Goal: Task Accomplishment & Management: Use online tool/utility

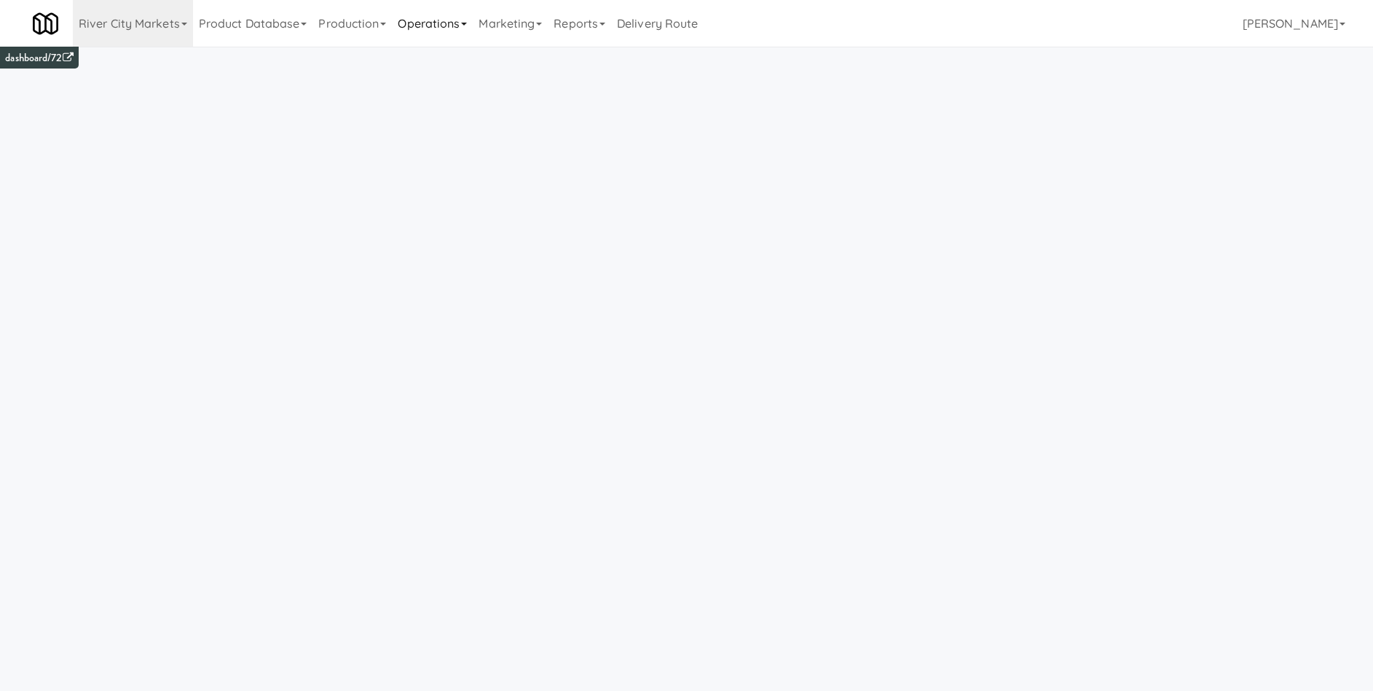
click at [443, 26] on link "Operations" at bounding box center [432, 23] width 81 height 47
click at [447, 66] on link "Sites" at bounding box center [450, 63] width 117 height 26
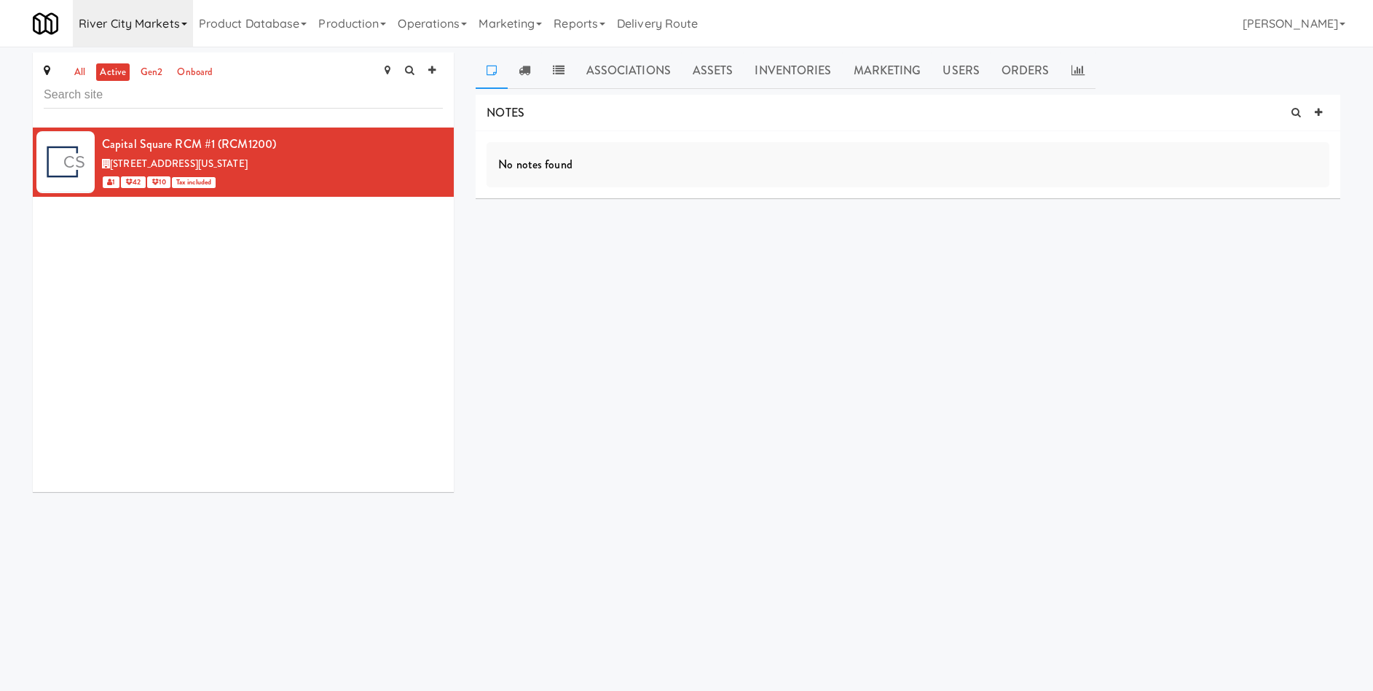
click at [166, 27] on link "River City Markets" at bounding box center [133, 23] width 120 height 47
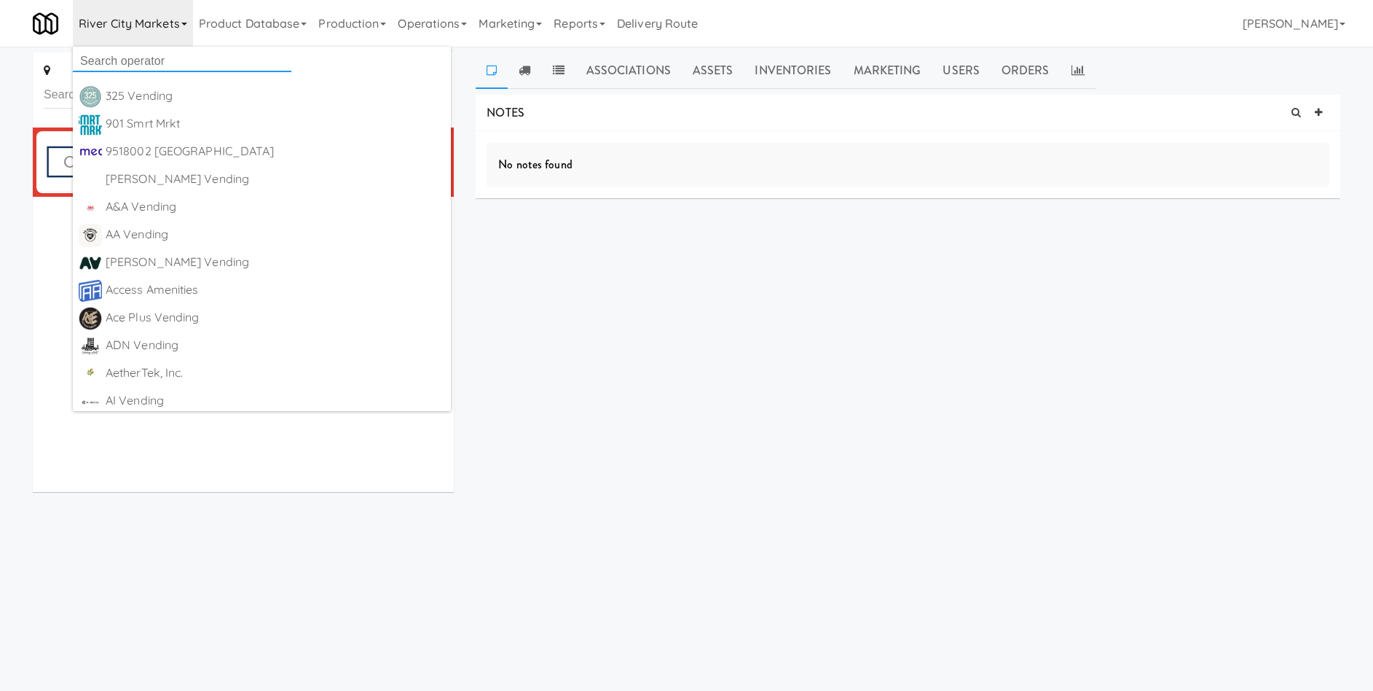
click at [146, 65] on input "text" at bounding box center [182, 61] width 219 height 22
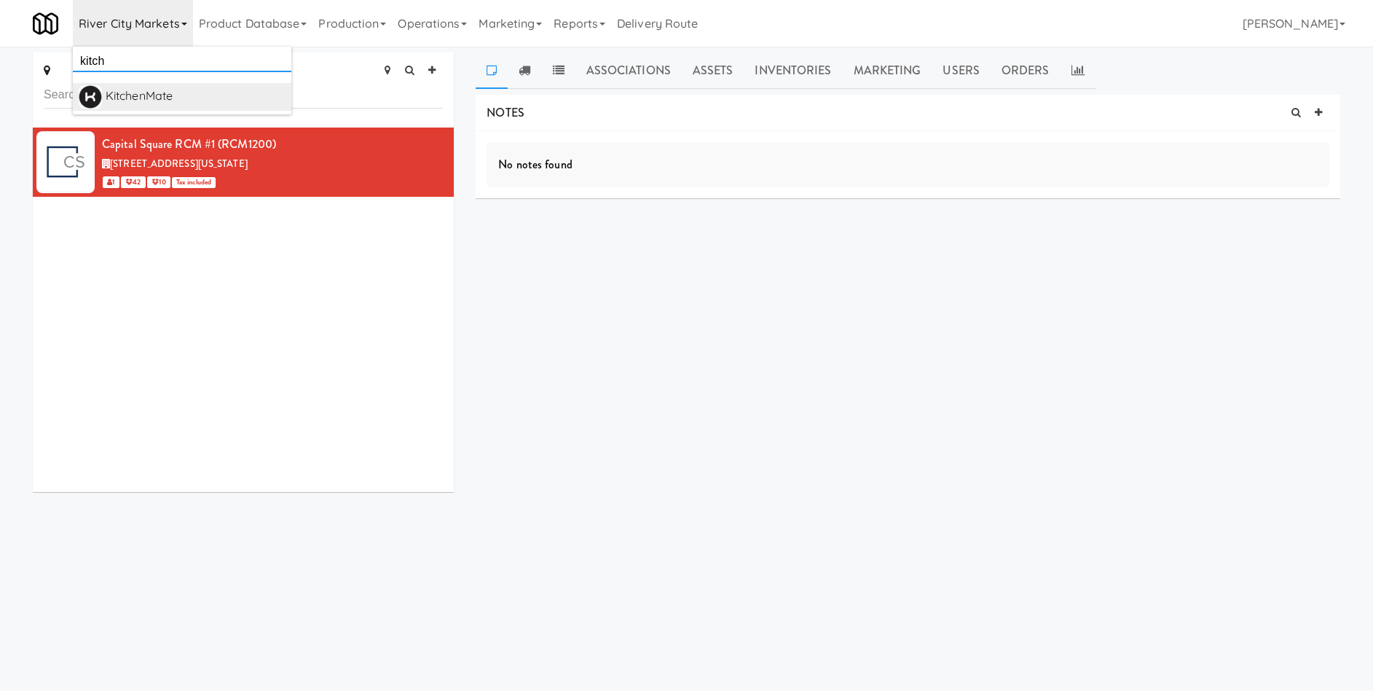
type input "kitch"
click at [149, 98] on div "KitchenMate" at bounding box center [196, 96] width 180 height 22
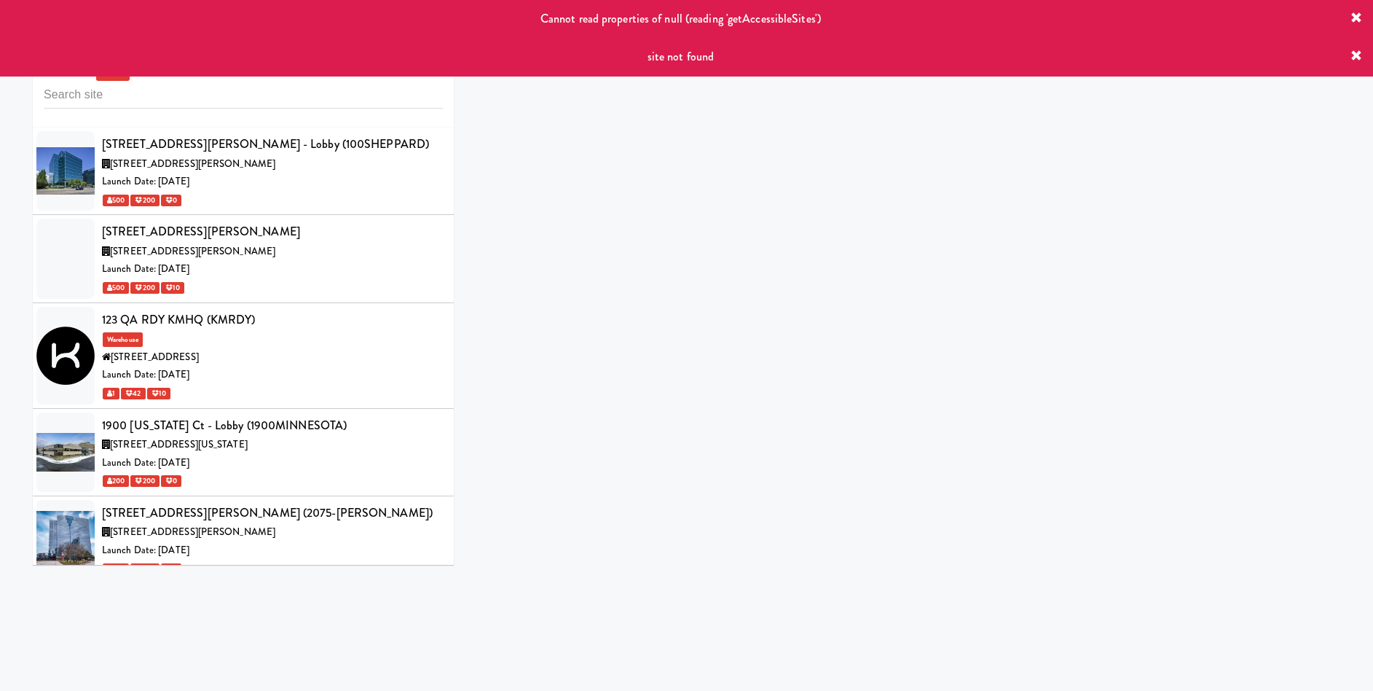
click at [1357, 59] on icon at bounding box center [1357, 56] width 12 height 12
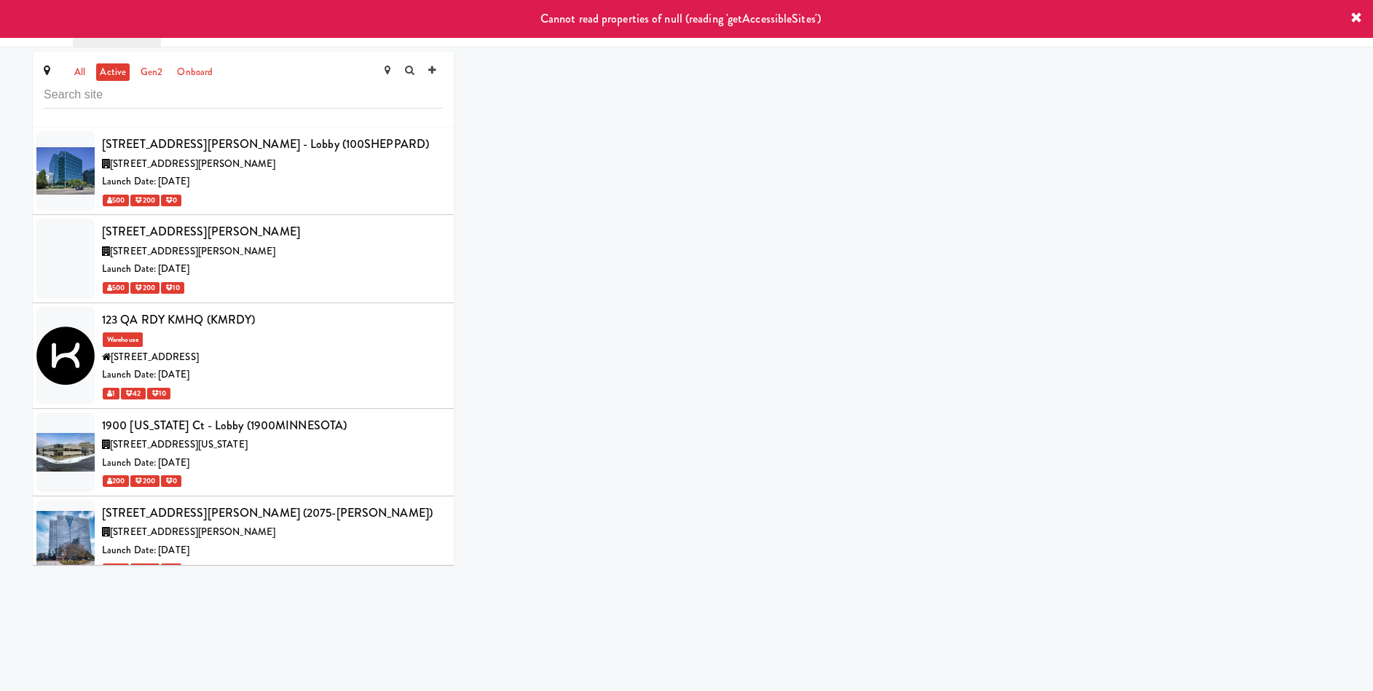
click at [1358, 18] on icon at bounding box center [1357, 18] width 12 height 12
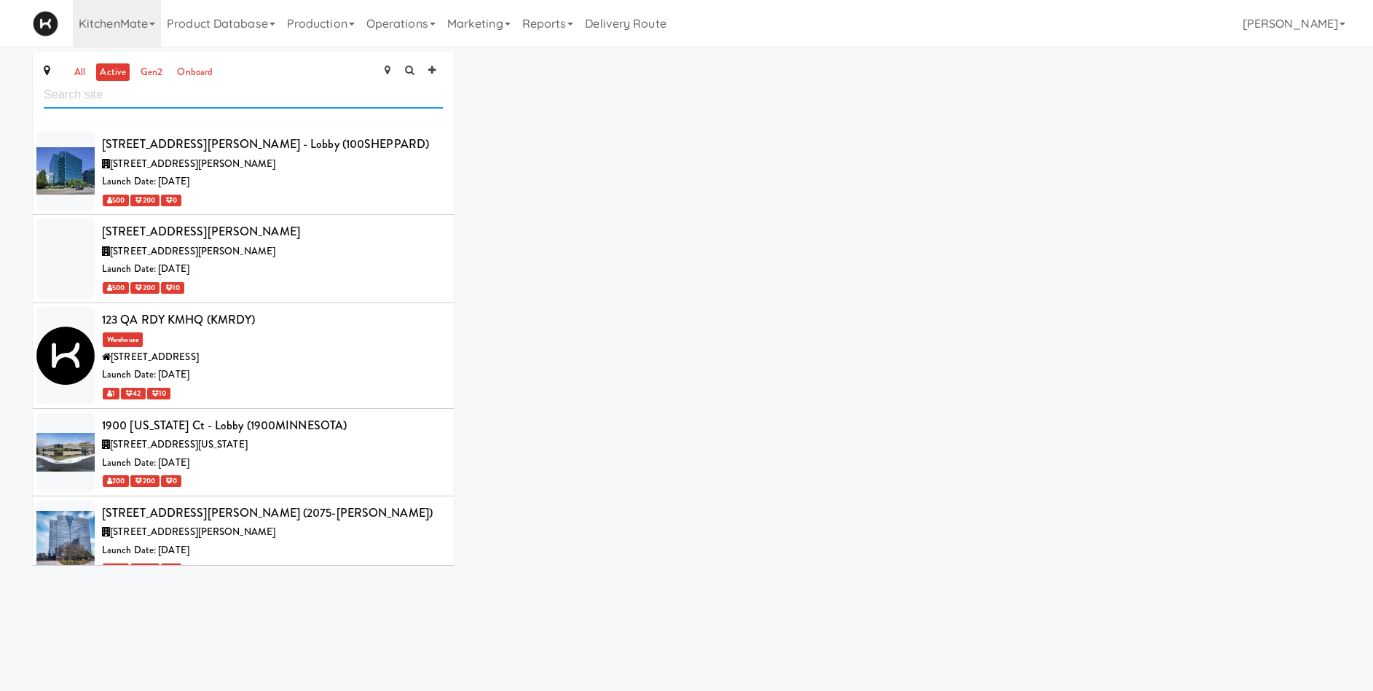
click at [94, 98] on input "text" at bounding box center [243, 95] width 399 height 27
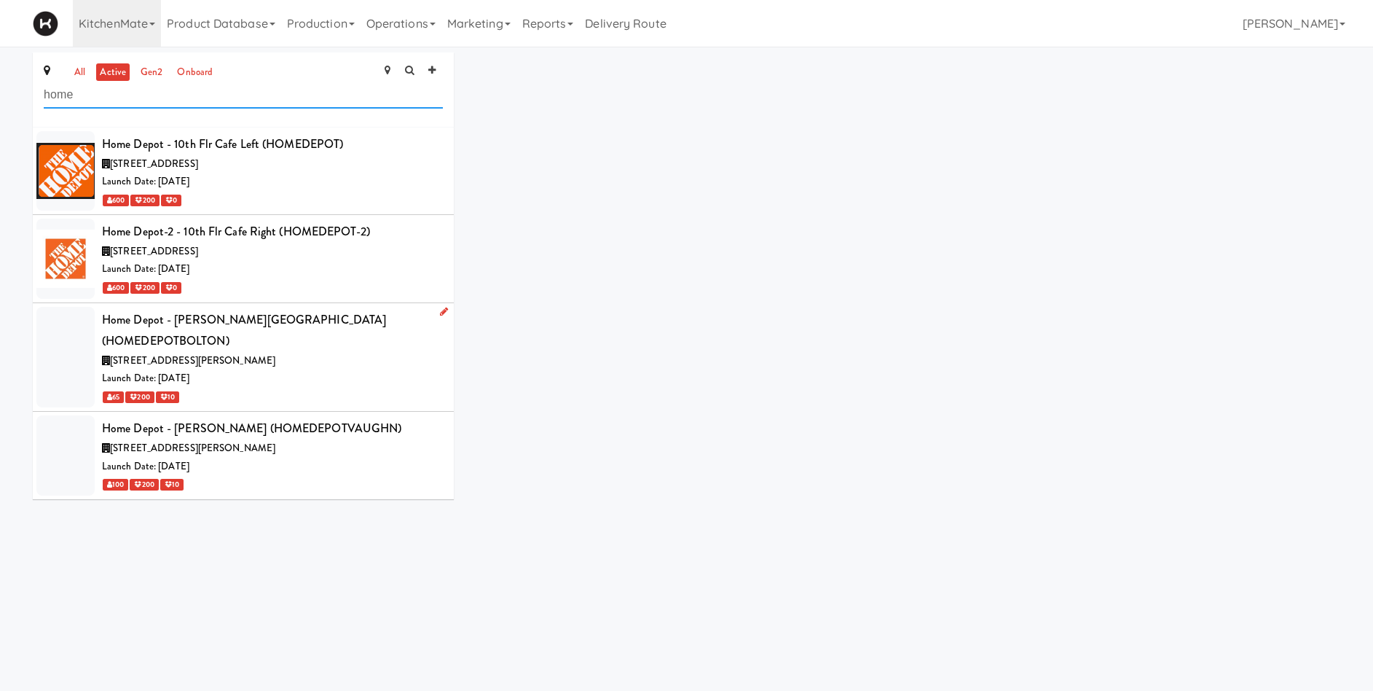
type input "home"
click at [278, 352] on div "8746 Mayfield Rd, Brampton ON" at bounding box center [272, 361] width 341 height 18
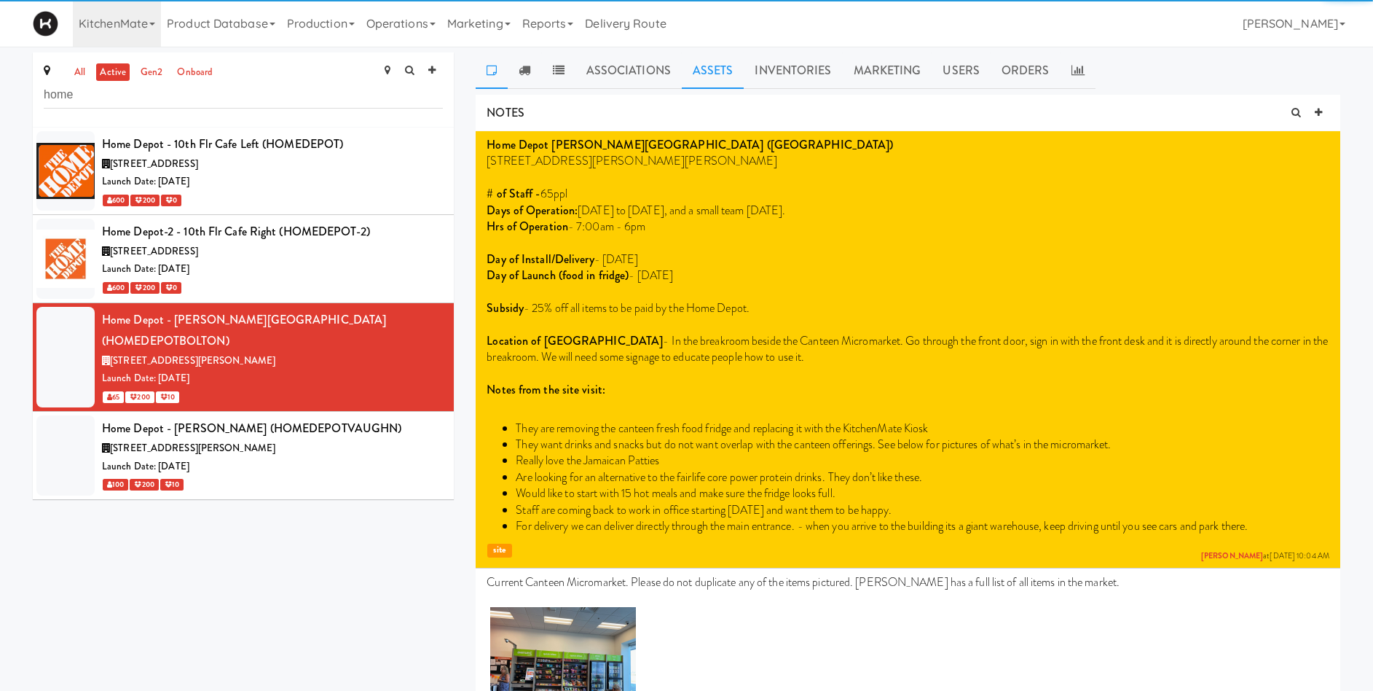
click at [712, 66] on link "Assets" at bounding box center [713, 70] width 63 height 36
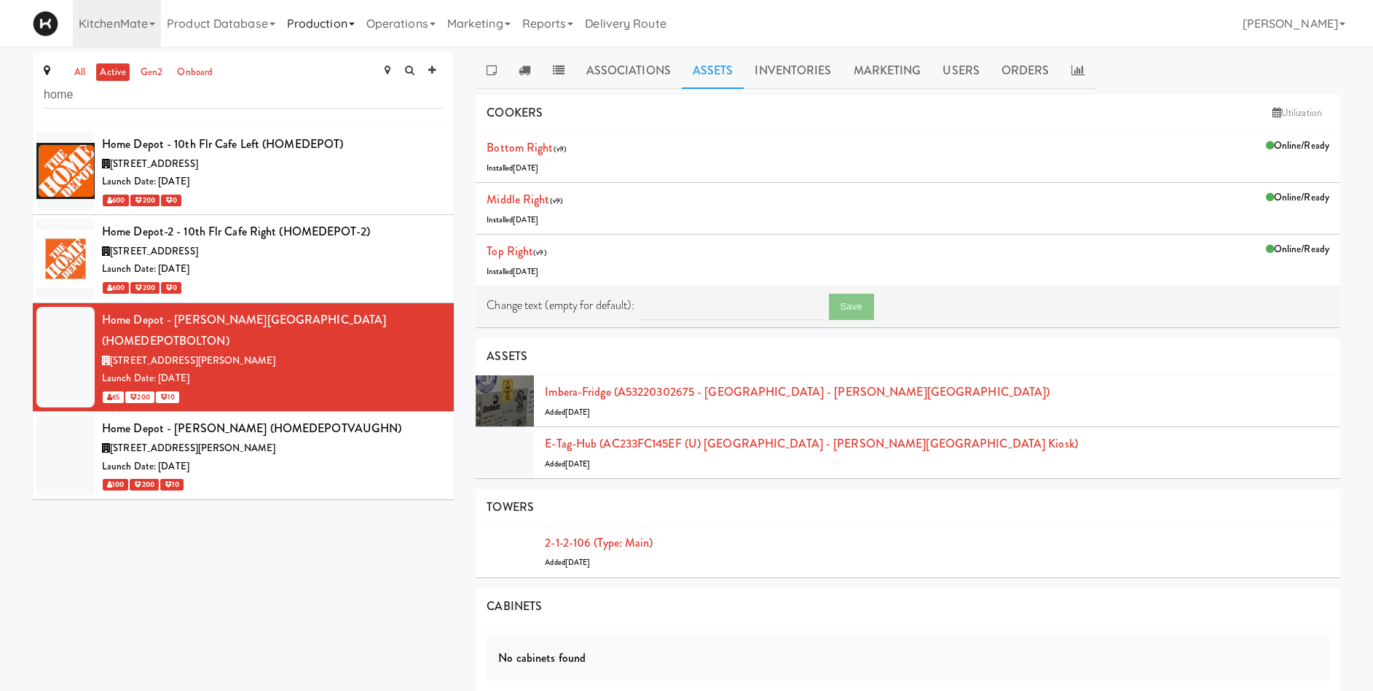
click at [326, 26] on link "Production" at bounding box center [320, 23] width 79 height 47
click at [205, 28] on link "Product Database" at bounding box center [221, 23] width 120 height 47
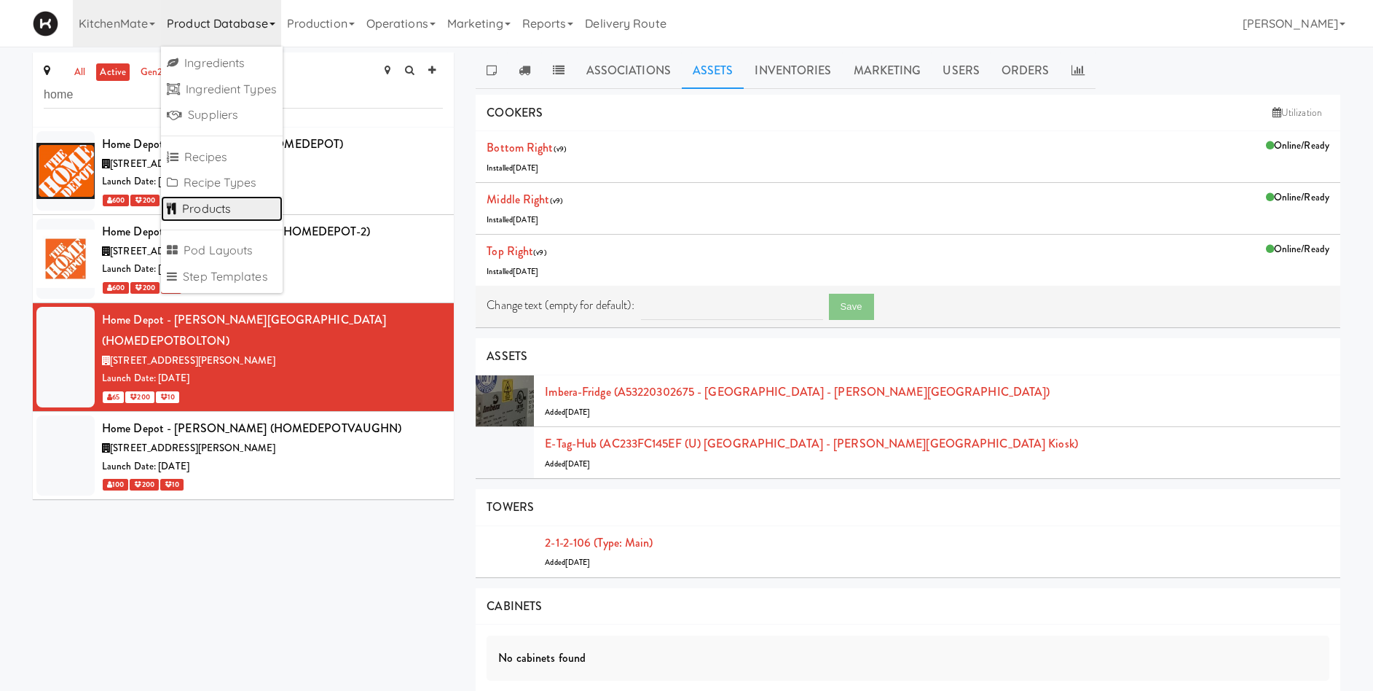
click at [213, 207] on link "Products" at bounding box center [222, 209] width 122 height 26
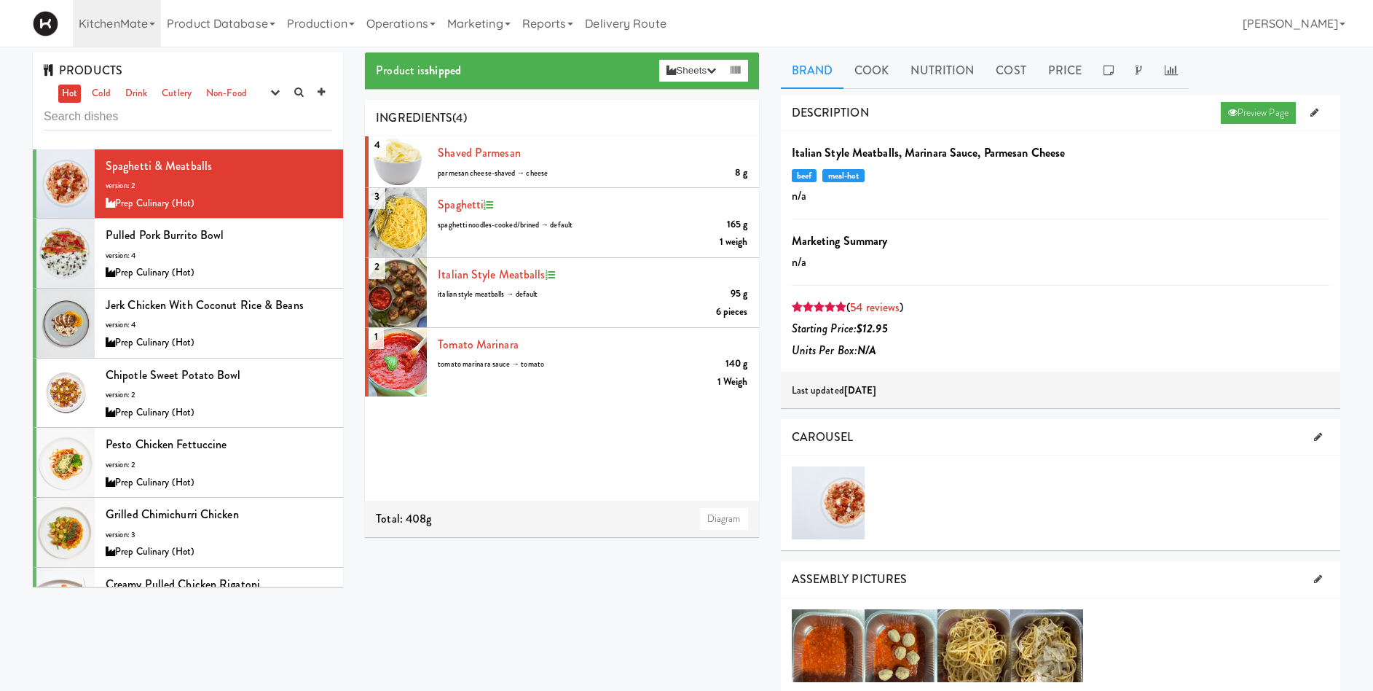
click at [125, 119] on input "text" at bounding box center [188, 116] width 289 height 27
click at [114, 85] on link "Cold" at bounding box center [101, 94] width 26 height 18
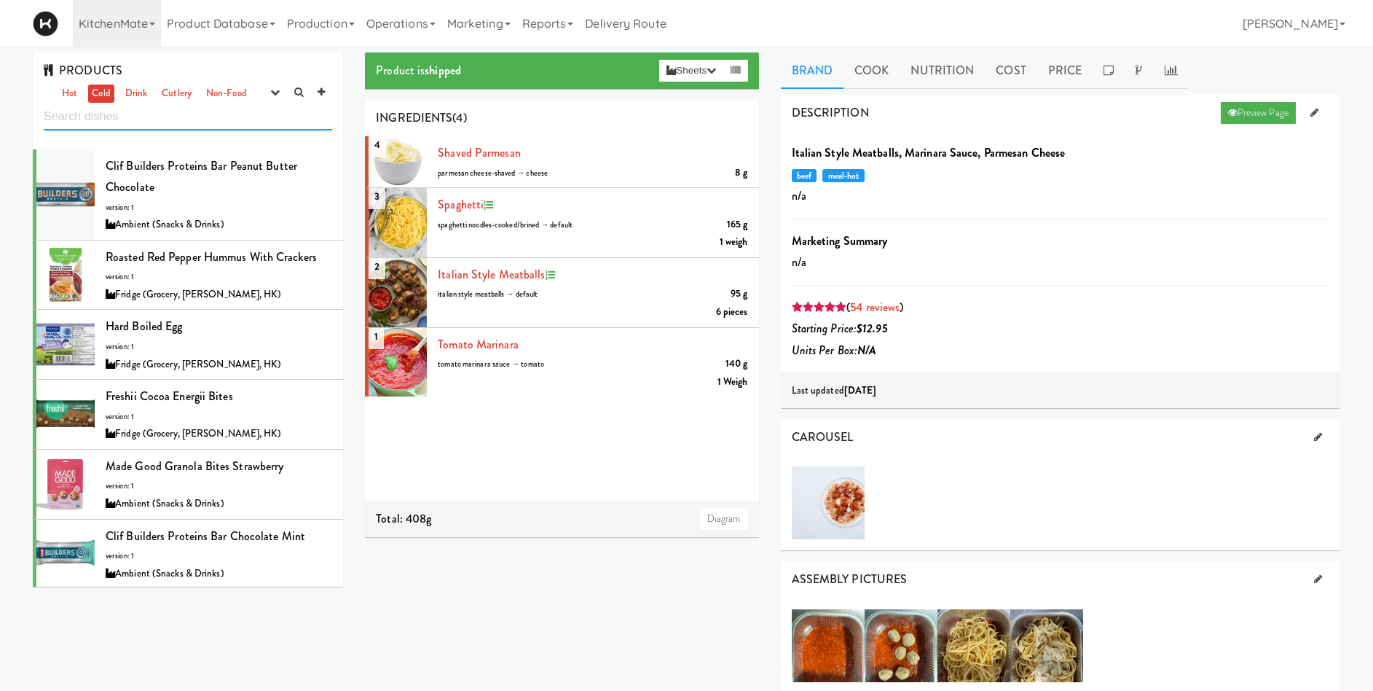
click at [102, 116] on input "text" at bounding box center [188, 116] width 289 height 27
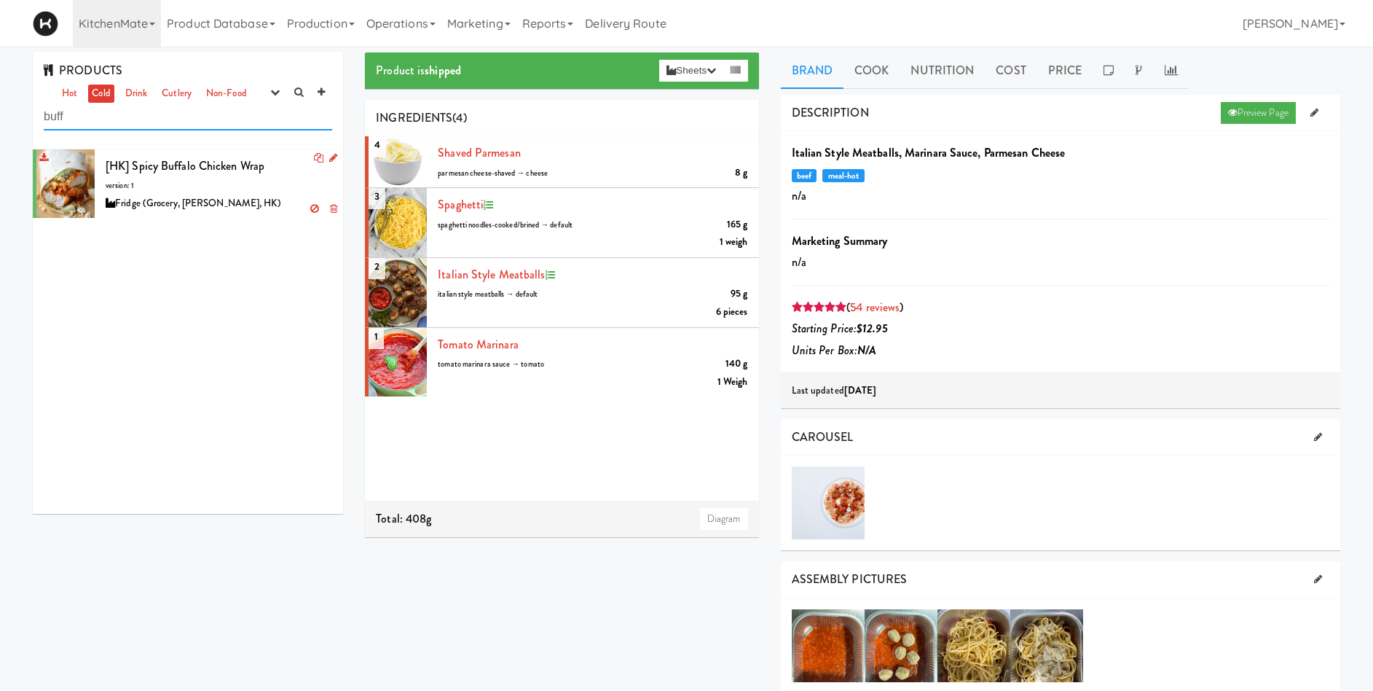
type input "buff"
click at [193, 187] on div "[HK] Spicy Buffalo Chicken Wrap version: 1 Fridge (Grocery, Bev, HK)" at bounding box center [219, 184] width 227 height 58
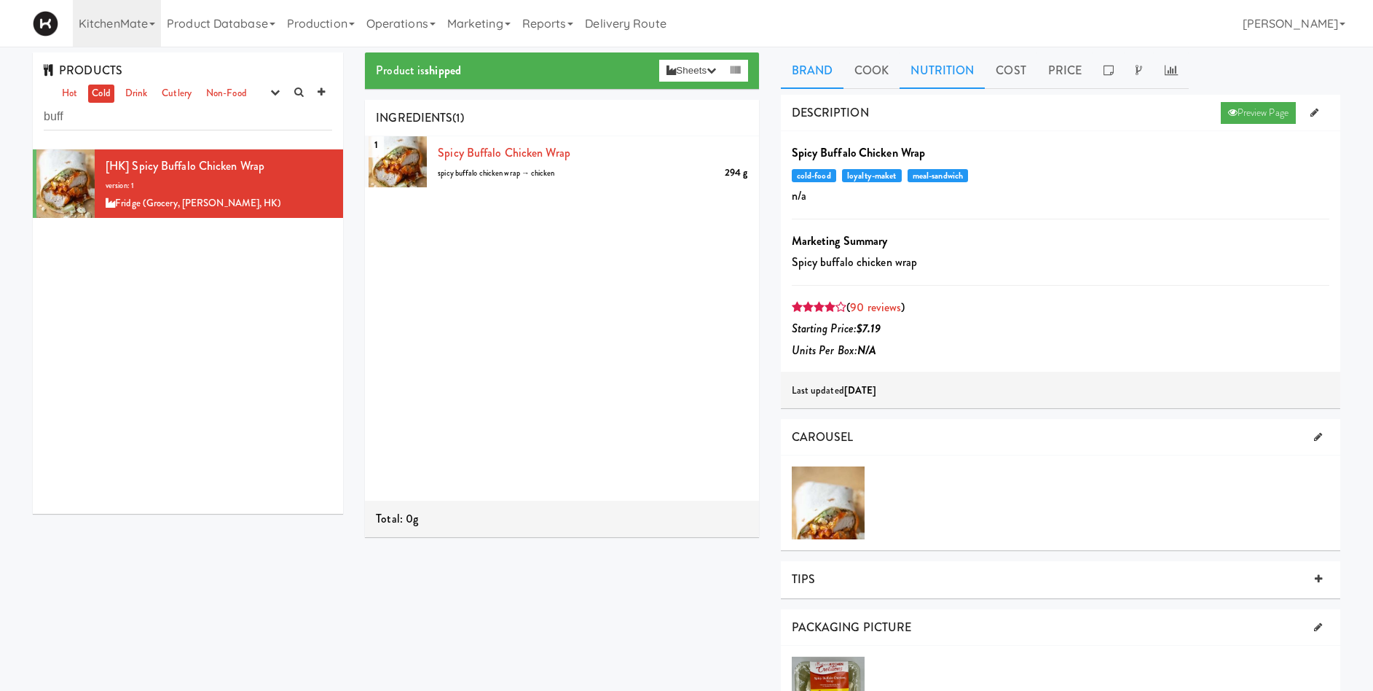
click at [946, 68] on link "Nutrition" at bounding box center [942, 70] width 85 height 36
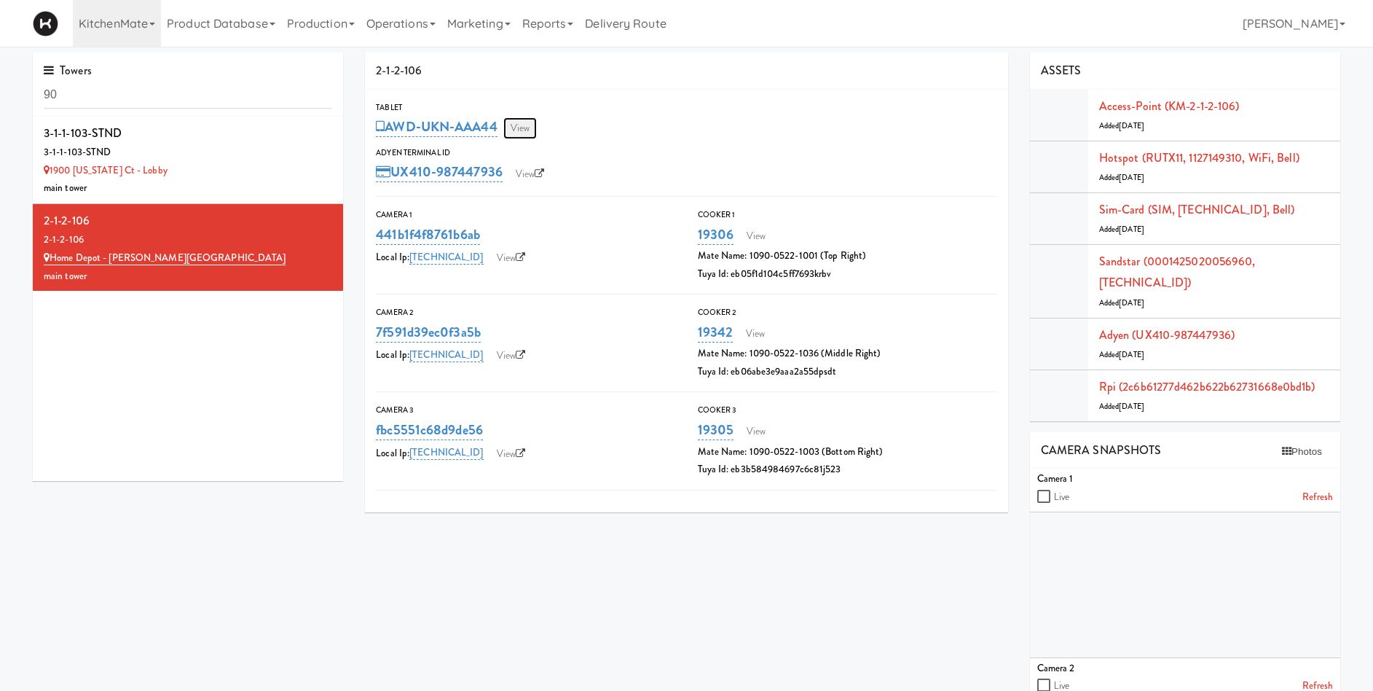
click at [521, 128] on link "View" at bounding box center [520, 128] width 34 height 22
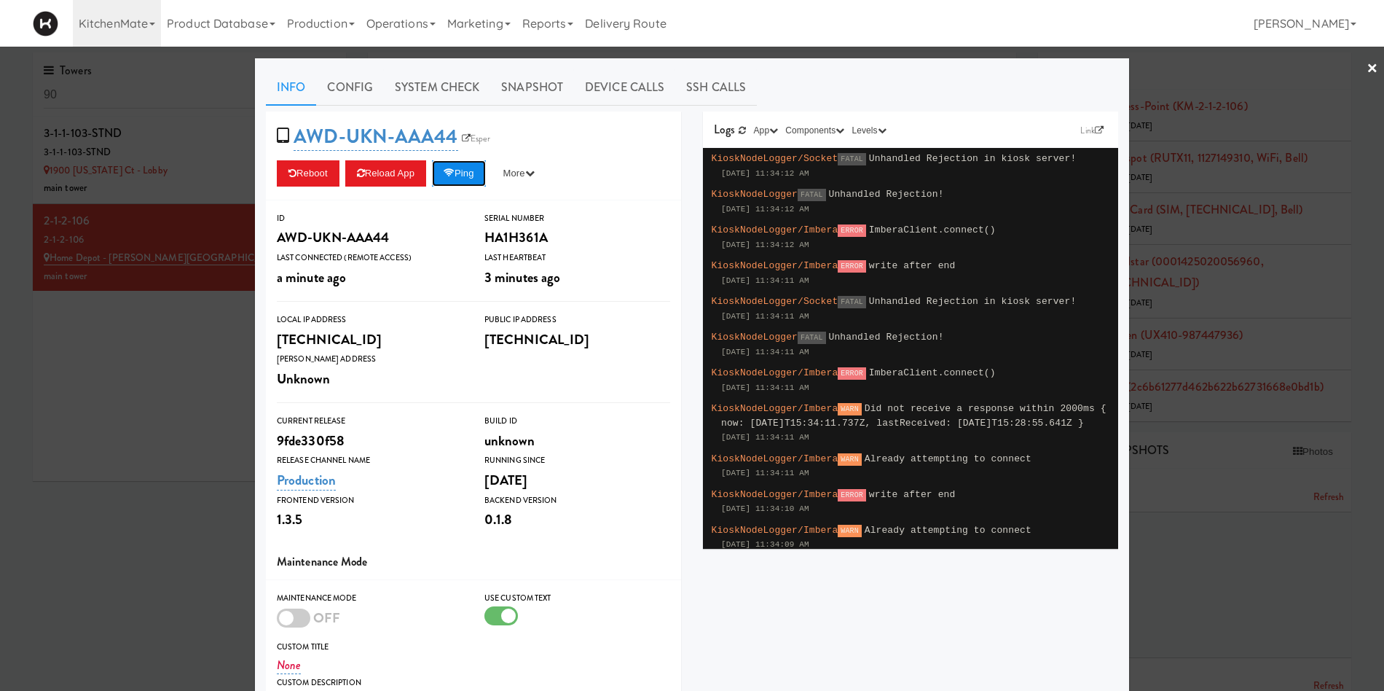
click at [471, 170] on button "Ping" at bounding box center [459, 173] width 54 height 26
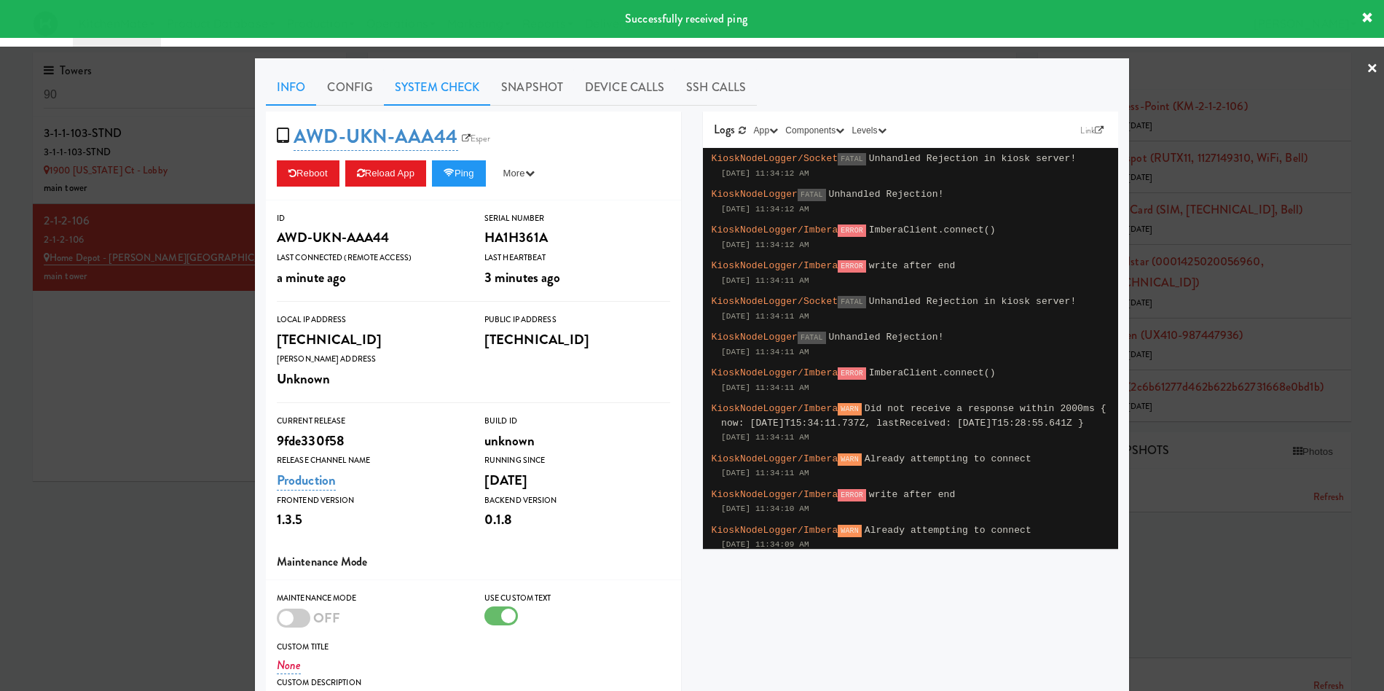
click at [434, 90] on link "System Check" at bounding box center [437, 87] width 106 height 36
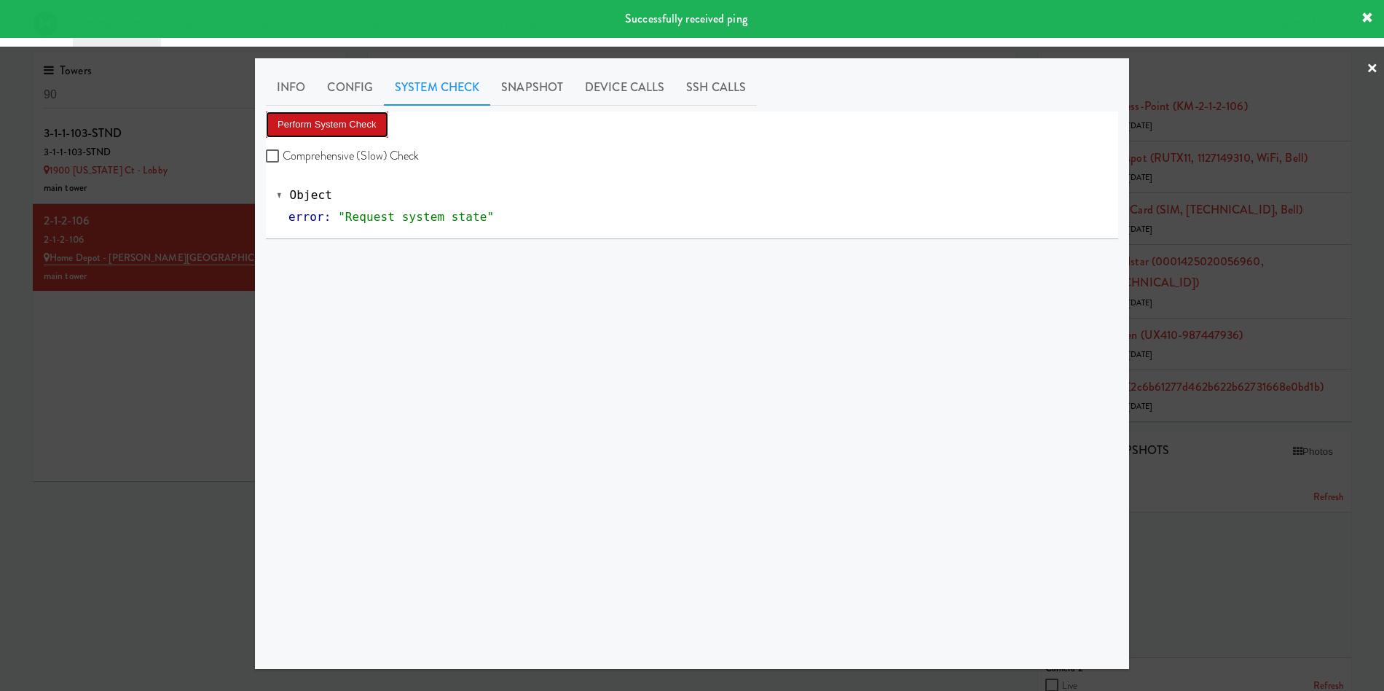
click at [302, 125] on button "Perform System Check" at bounding box center [327, 124] width 122 height 26
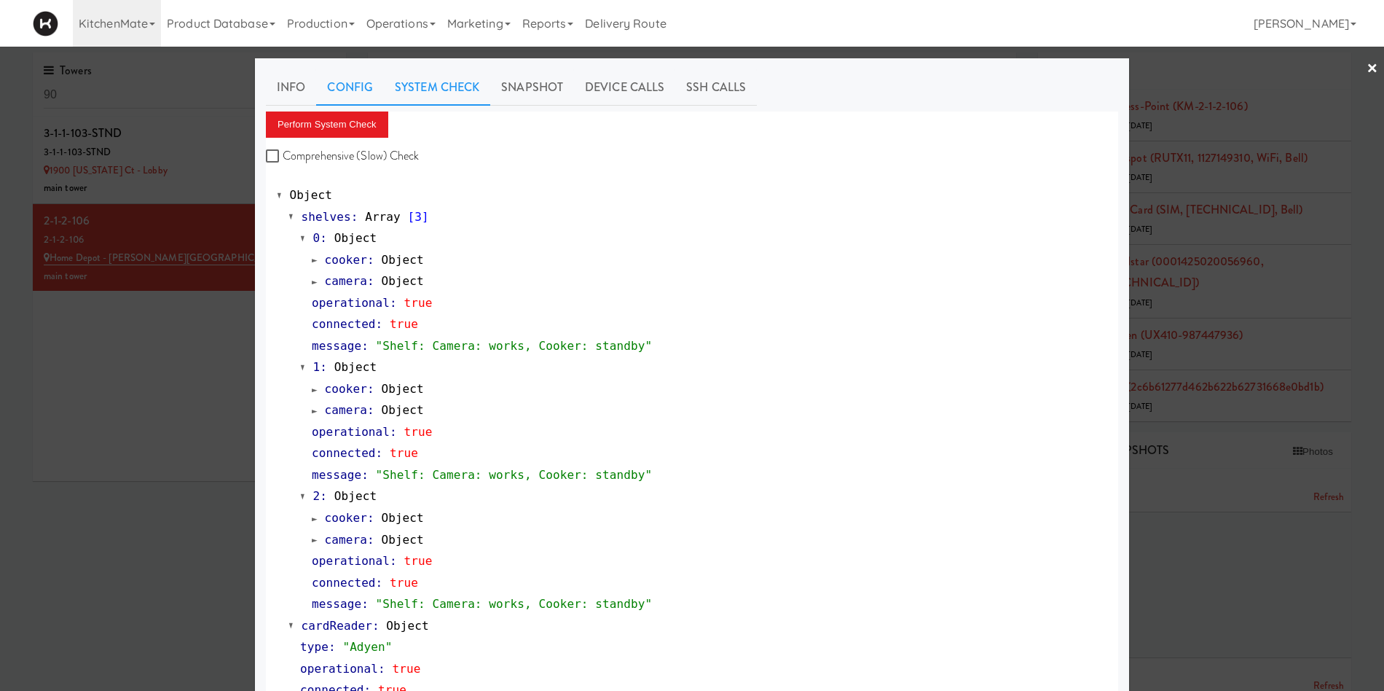
click at [338, 88] on link "Config" at bounding box center [350, 87] width 68 height 36
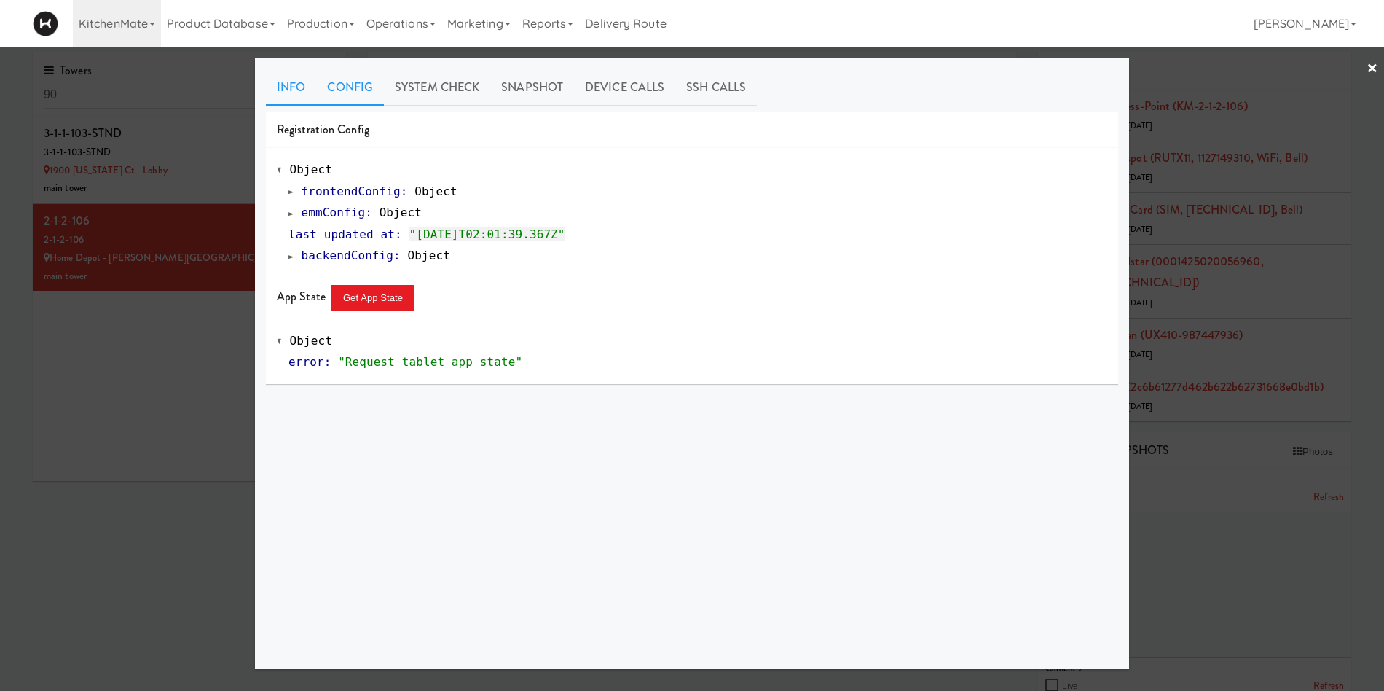
click at [291, 91] on link "Info" at bounding box center [291, 87] width 50 height 36
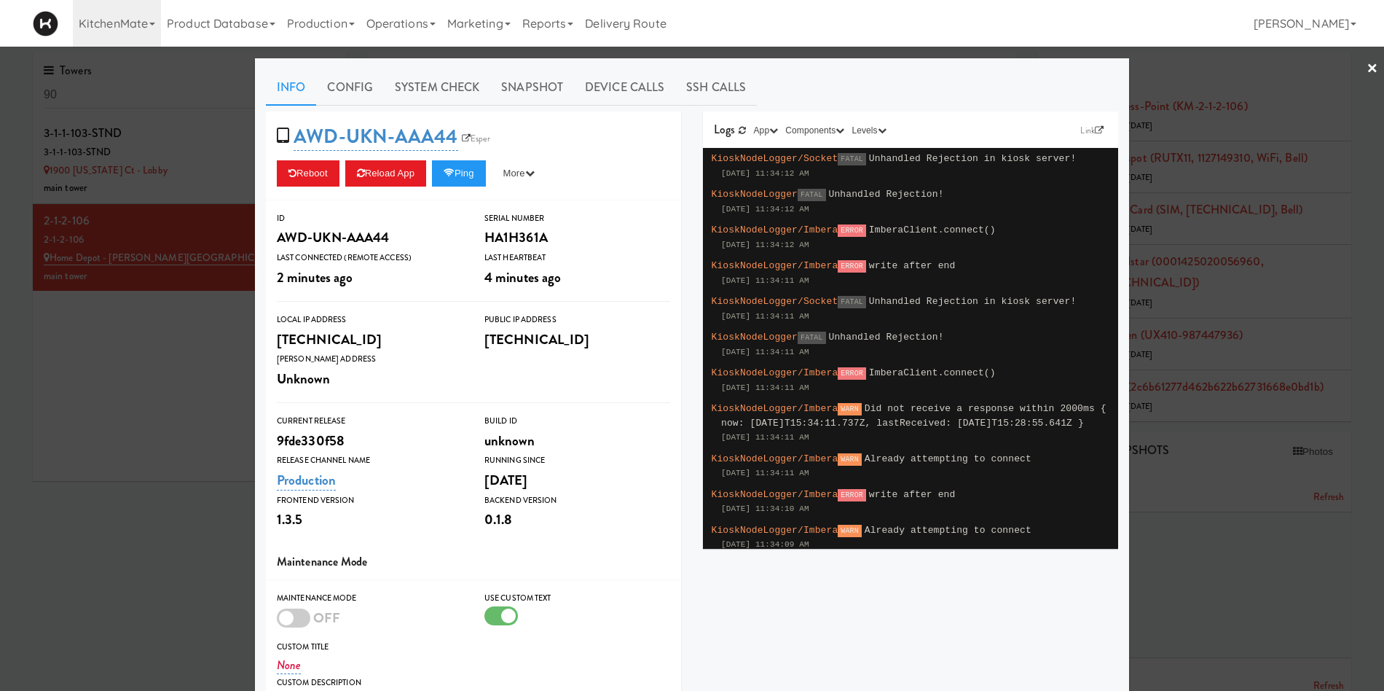
click at [191, 82] on div at bounding box center [692, 345] width 1384 height 691
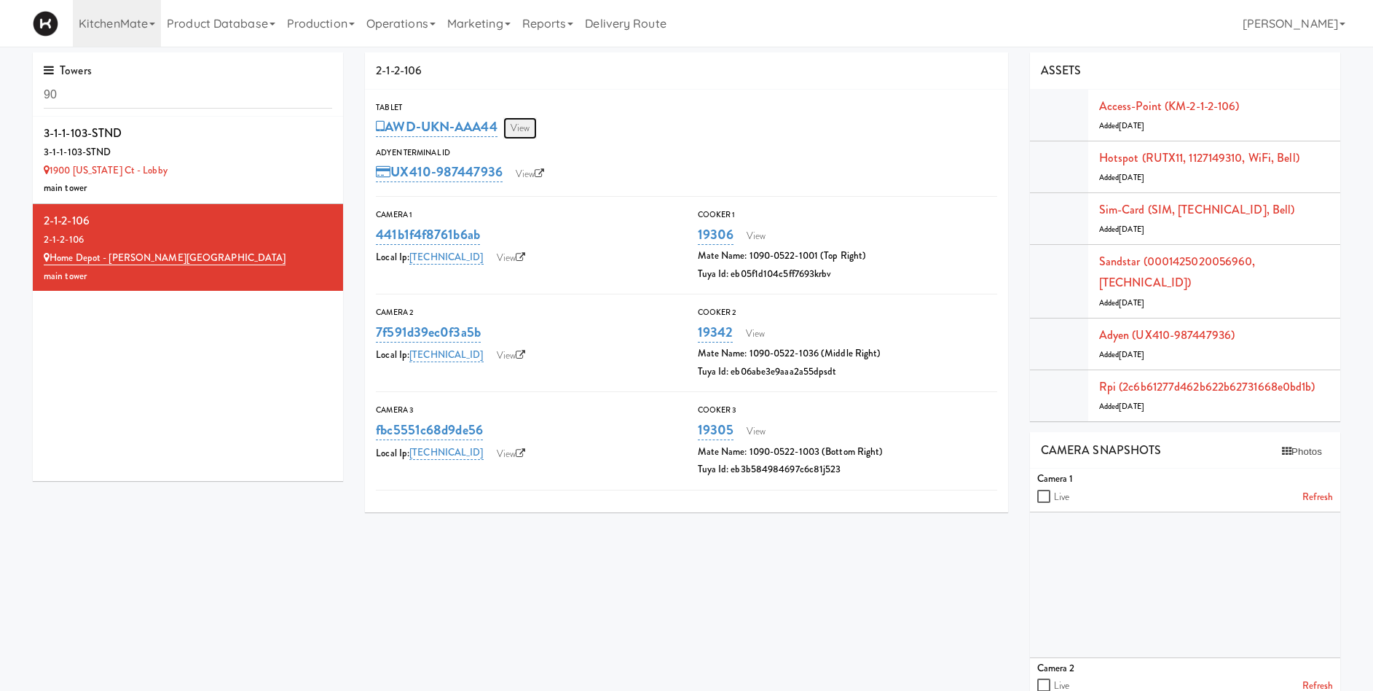
click at [519, 131] on link "View" at bounding box center [520, 128] width 34 height 22
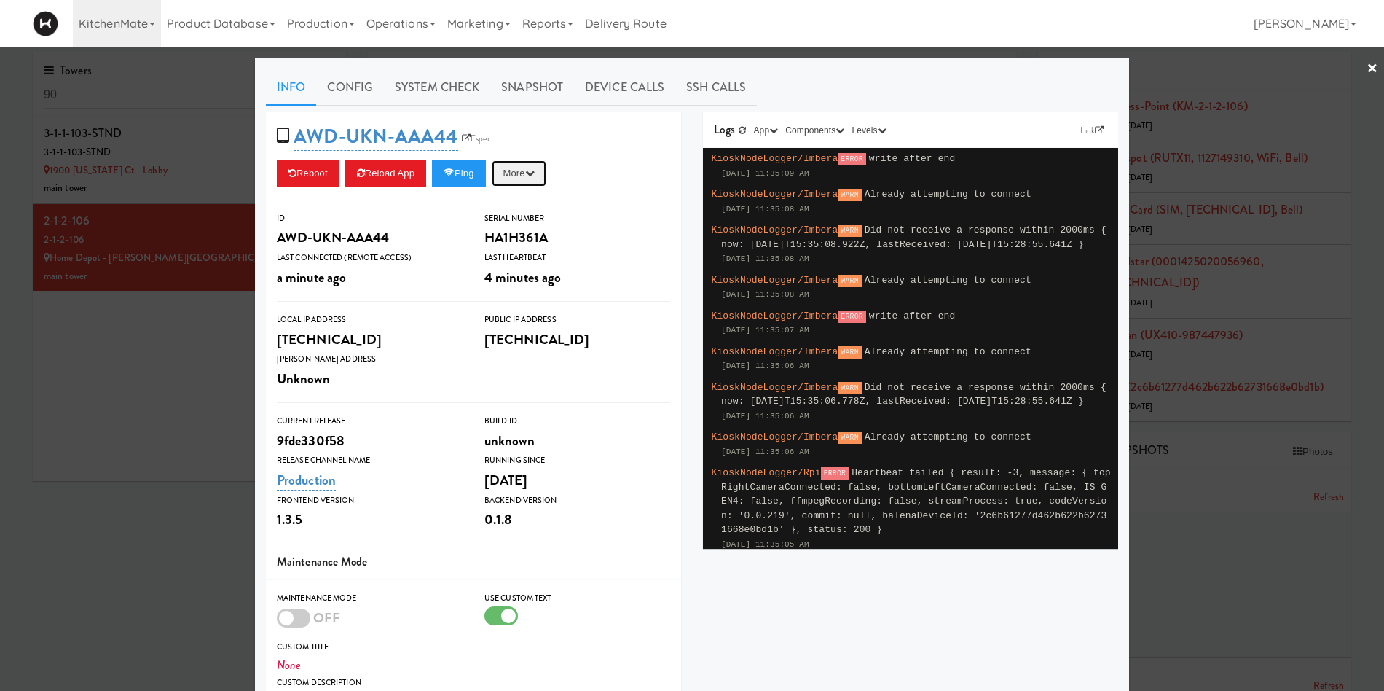
click at [525, 169] on button "More" at bounding box center [519, 173] width 55 height 26
click at [522, 229] on link "Restart Server" at bounding box center [486, 229] width 133 height 26
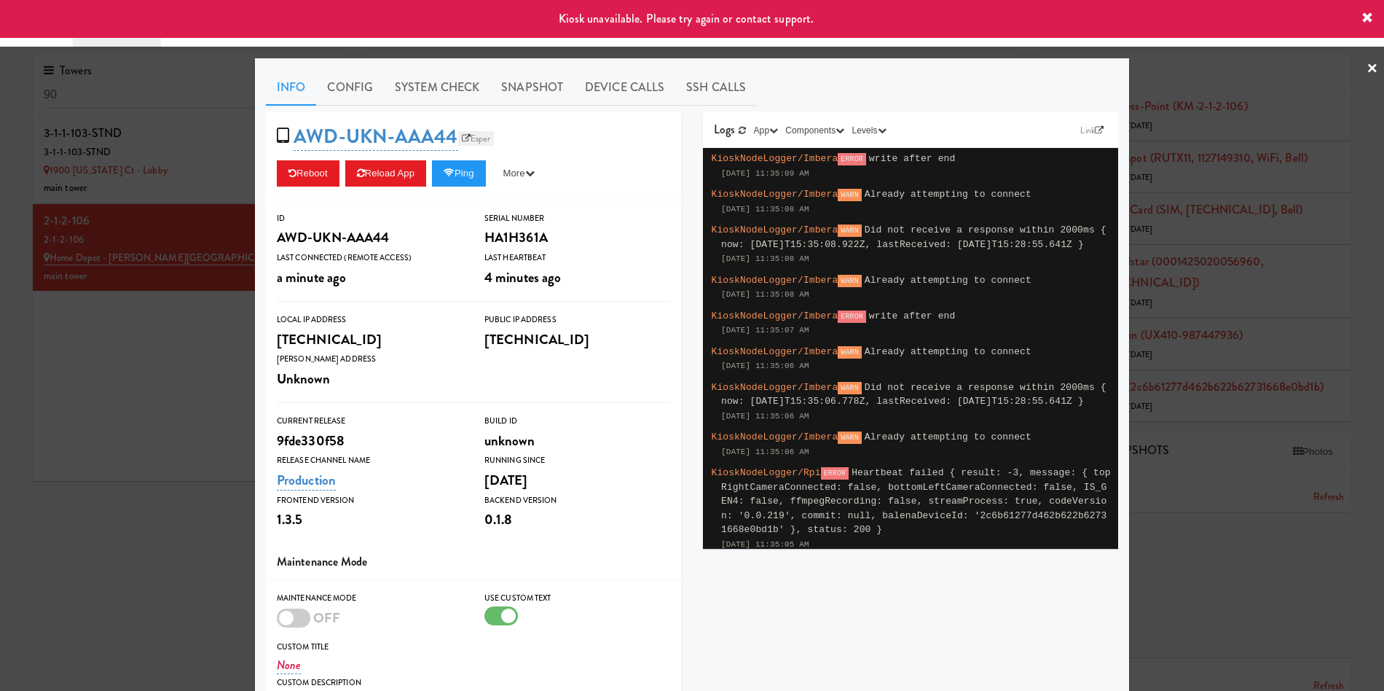
click at [464, 136] on link "Esper" at bounding box center [476, 138] width 36 height 15
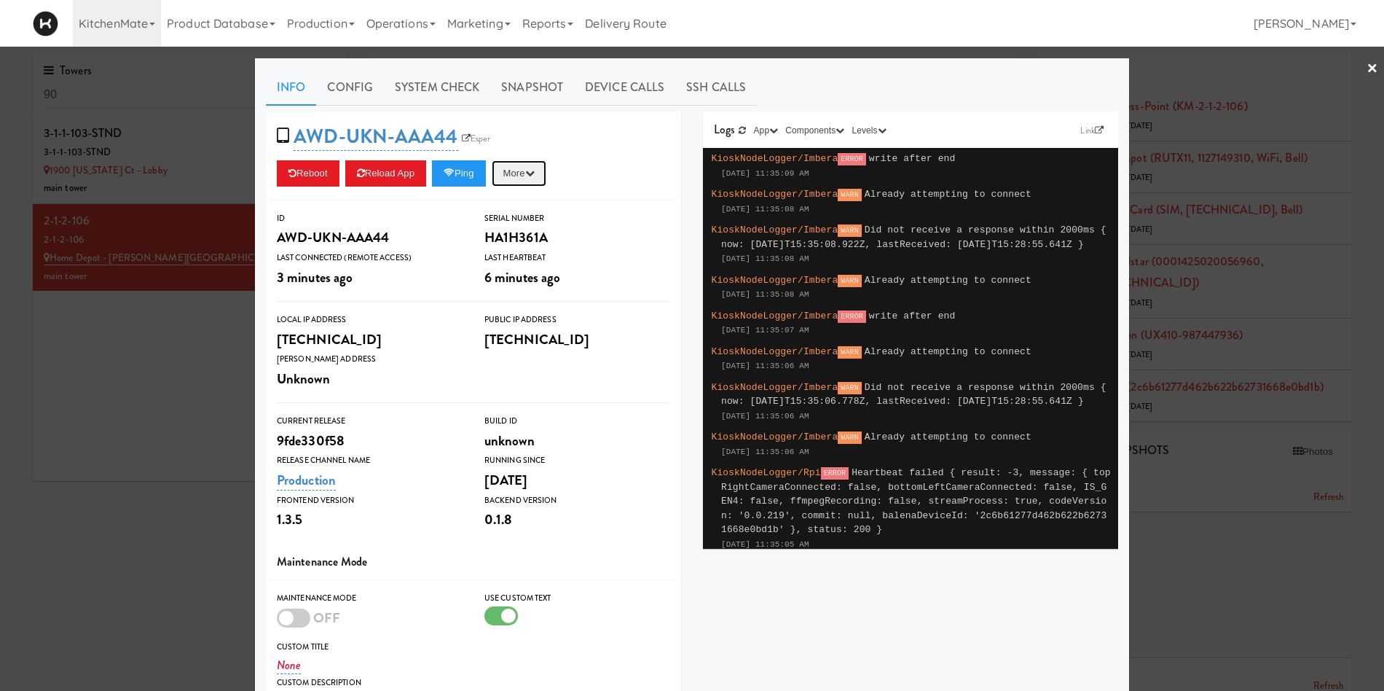
click at [517, 177] on button "More" at bounding box center [519, 173] width 55 height 26
click at [466, 174] on button "Ping" at bounding box center [459, 173] width 54 height 26
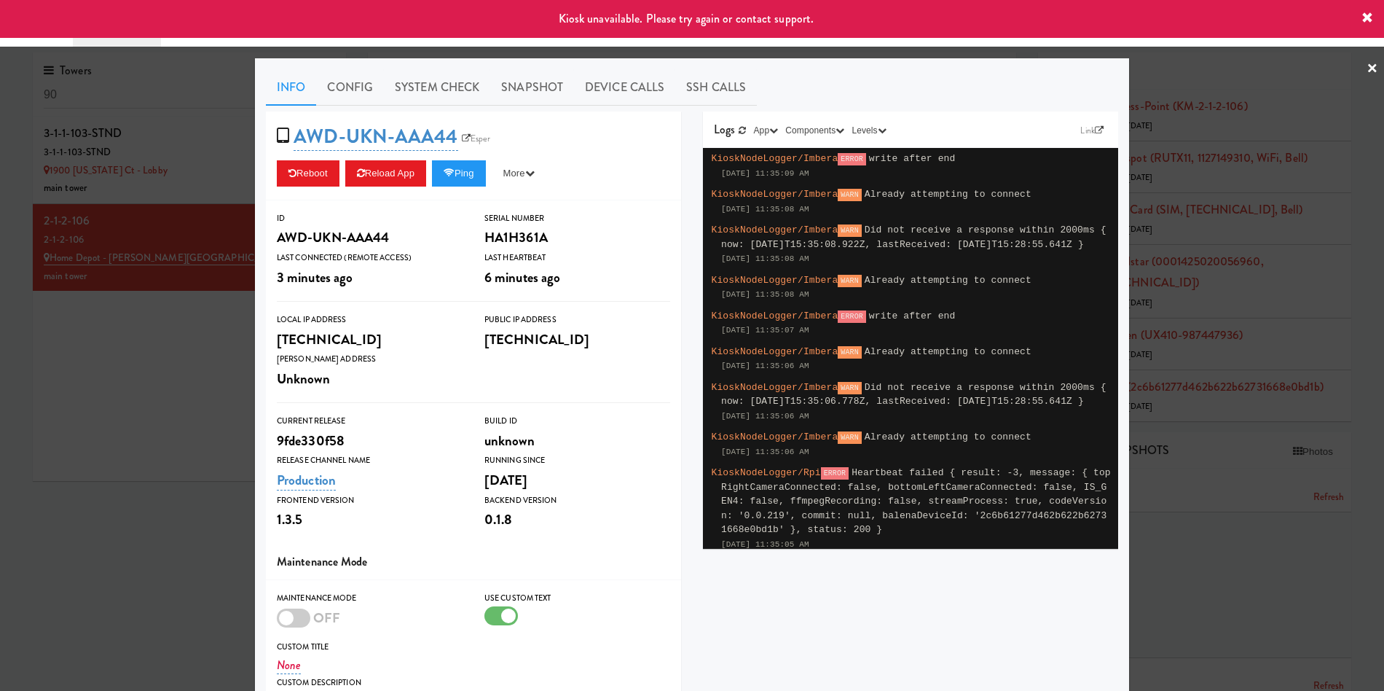
click at [1365, 16] on icon at bounding box center [1368, 18] width 12 height 12
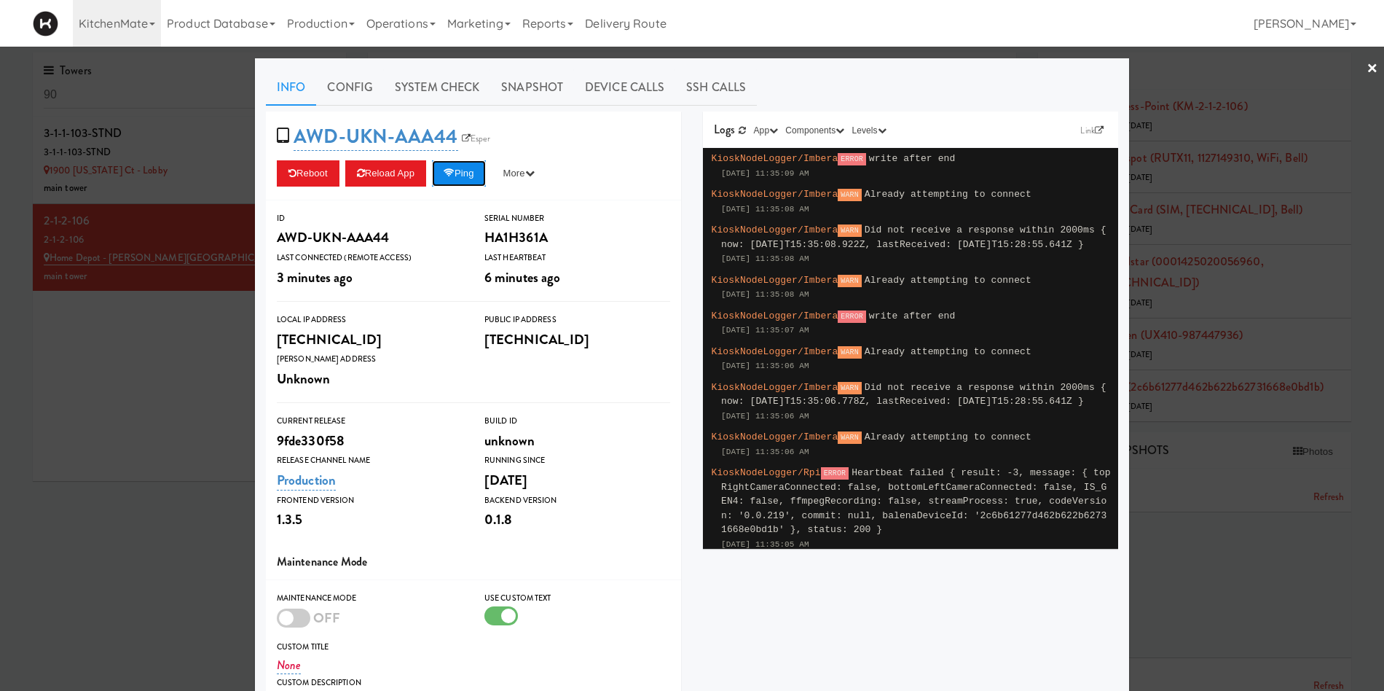
click at [471, 176] on button "Ping" at bounding box center [459, 173] width 54 height 26
click at [1367, 67] on link "×" at bounding box center [1373, 69] width 12 height 45
